Goal: Find specific page/section

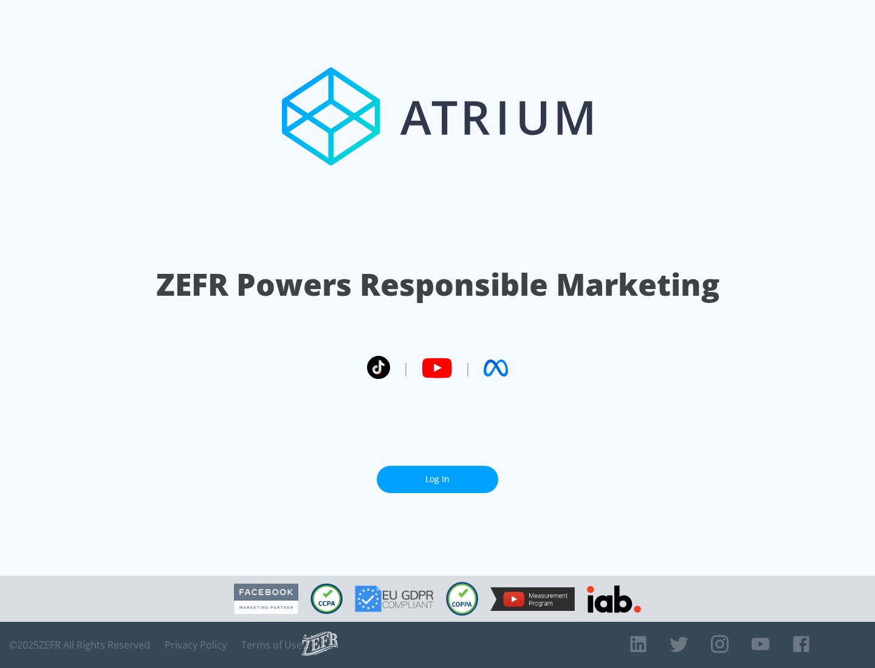
click at [437, 479] on link "Log In" at bounding box center [438, 479] width 122 height 27
